Goal: Navigation & Orientation: Find specific page/section

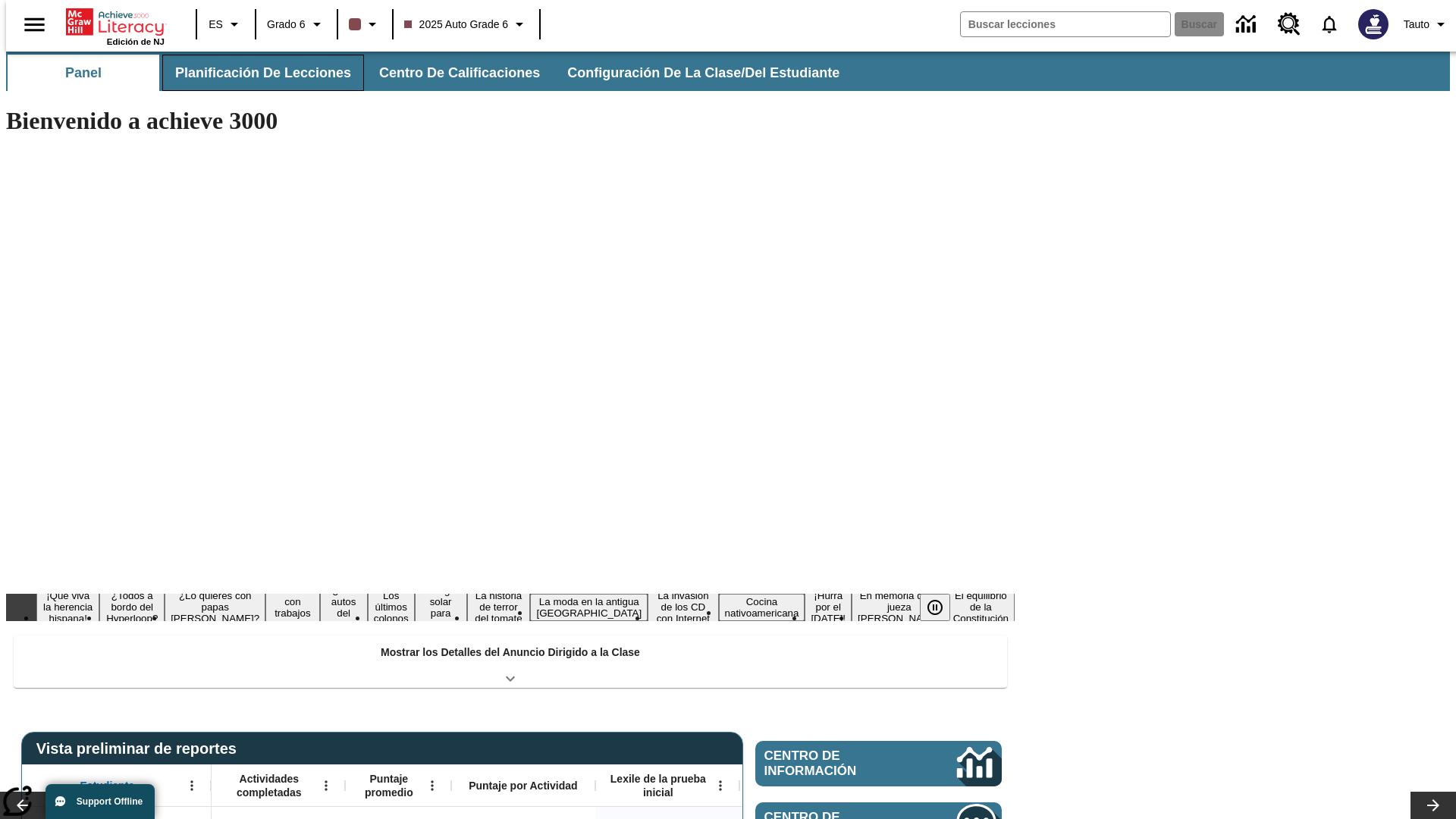
click at [254, 73] on button "Planificación de lecciones" at bounding box center [263, 73] width 202 height 36
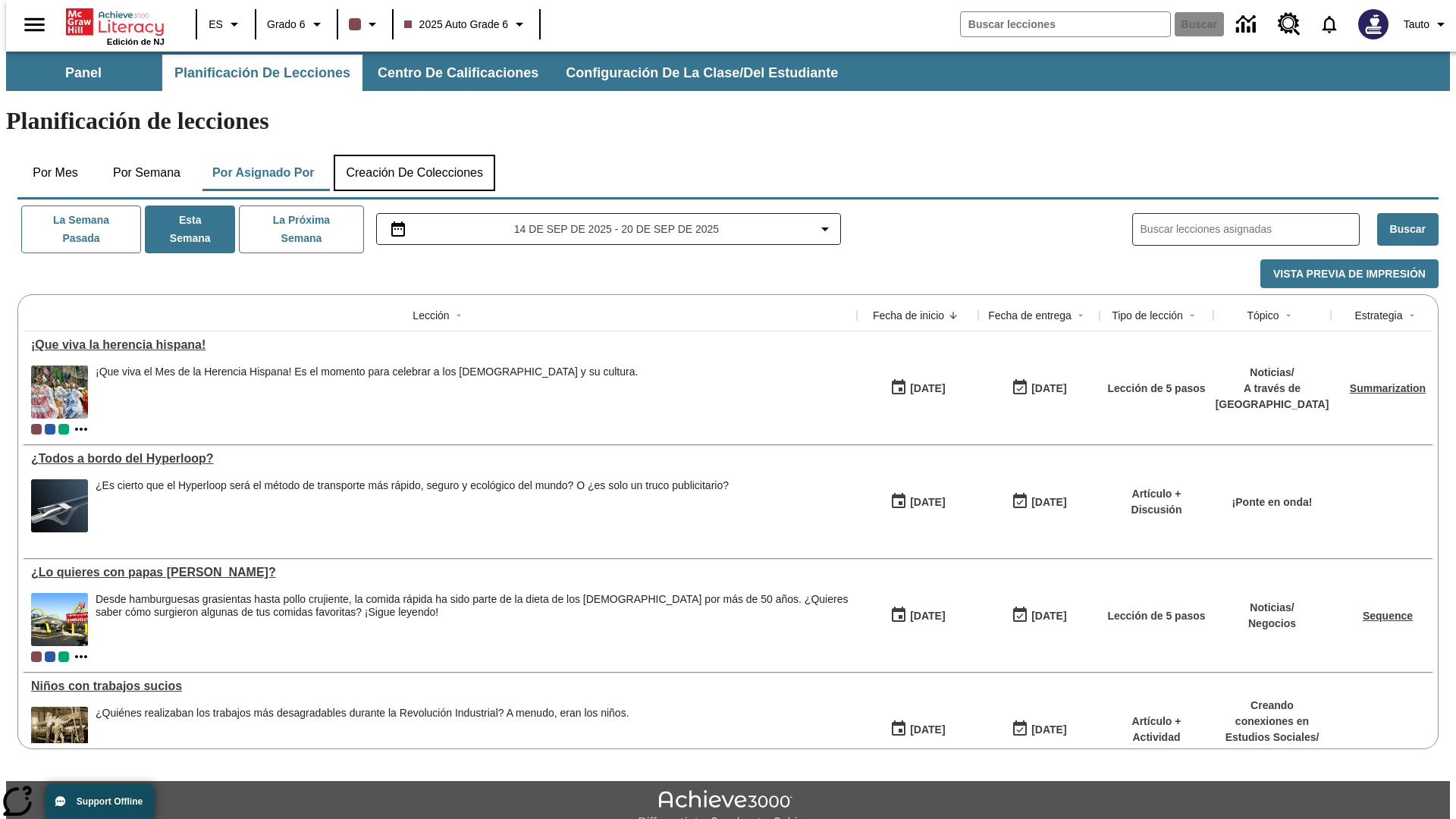
click at [414, 155] on button "Creación de colecciones" at bounding box center [414, 173] width 162 height 36
